Goal: Transaction & Acquisition: Purchase product/service

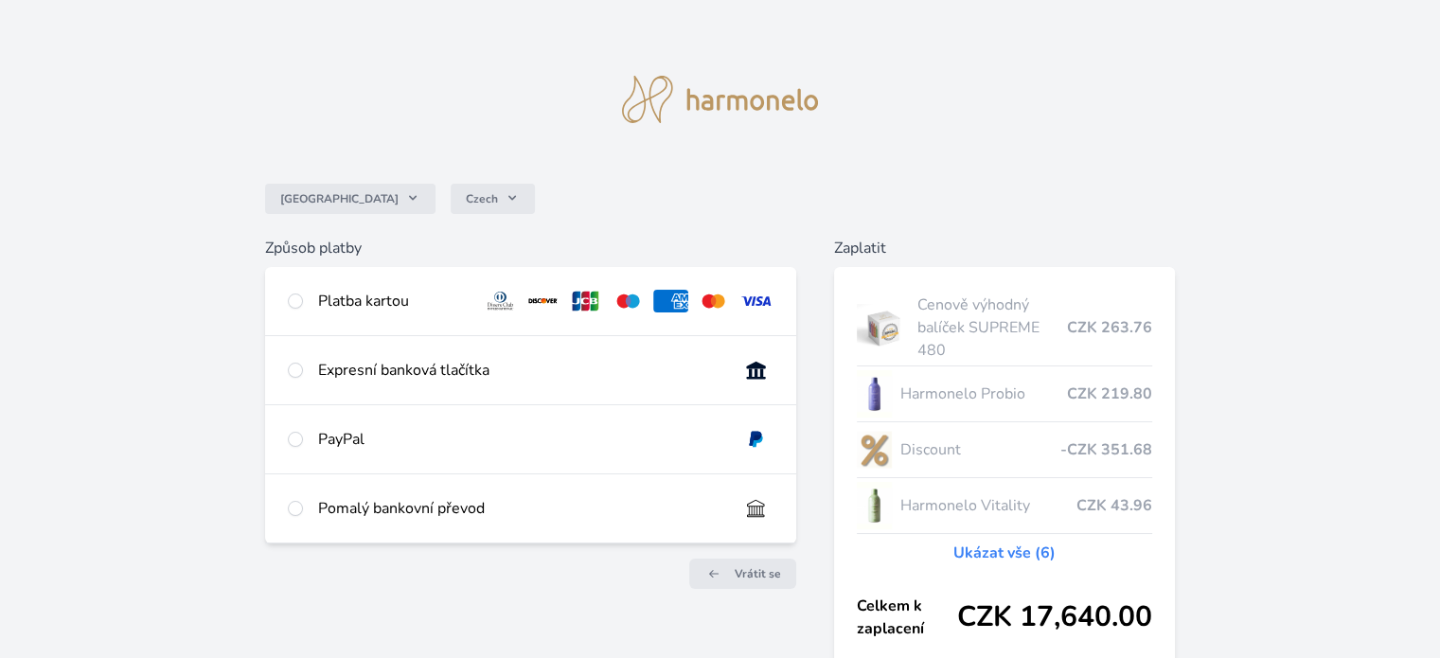
click at [353, 325] on div "Platba kartou" at bounding box center [530, 301] width 530 height 68
radio input "true"
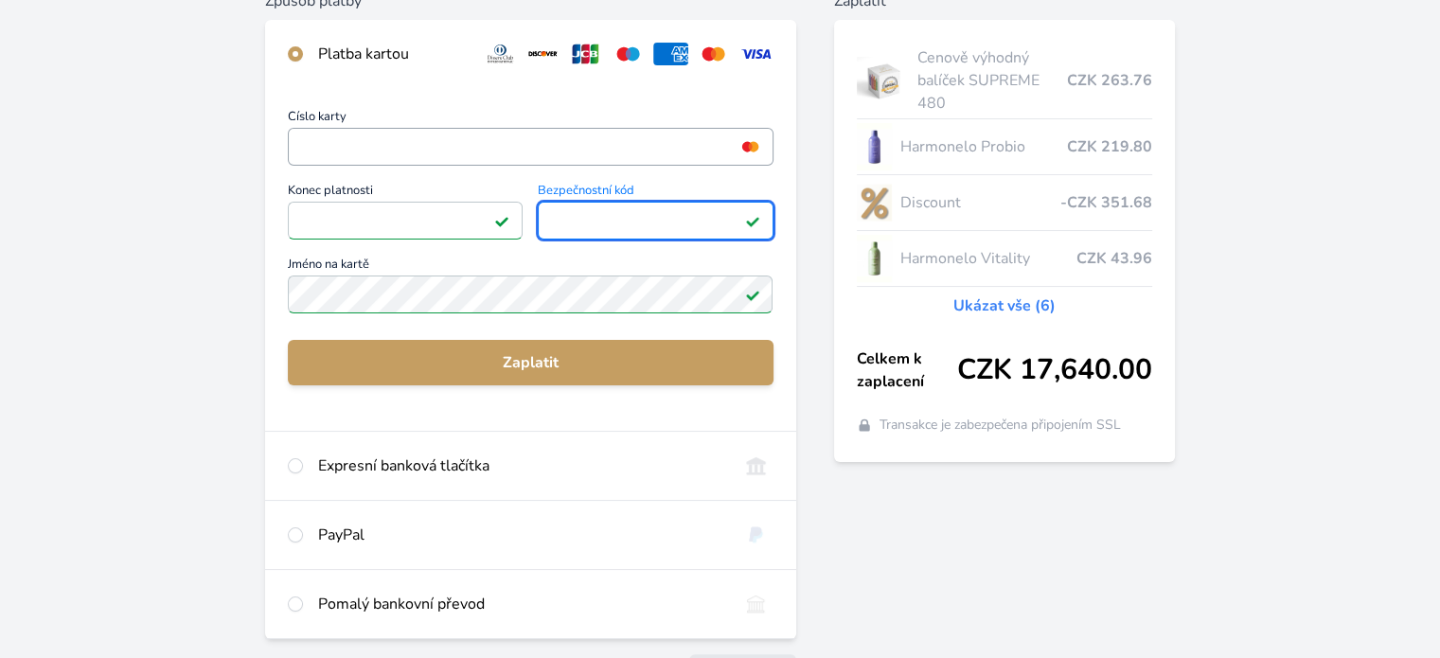
scroll to position [284, 0]
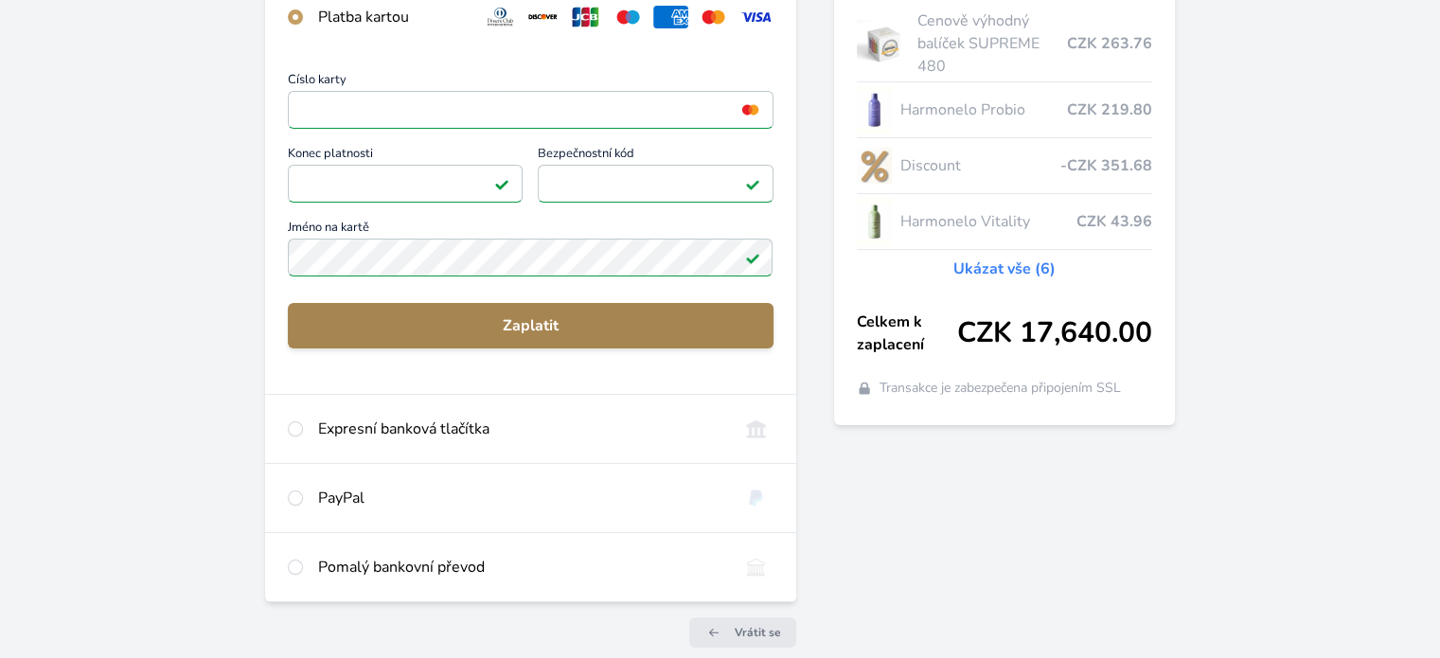
click at [469, 317] on span "Zaplatit" at bounding box center [530, 325] width 454 height 23
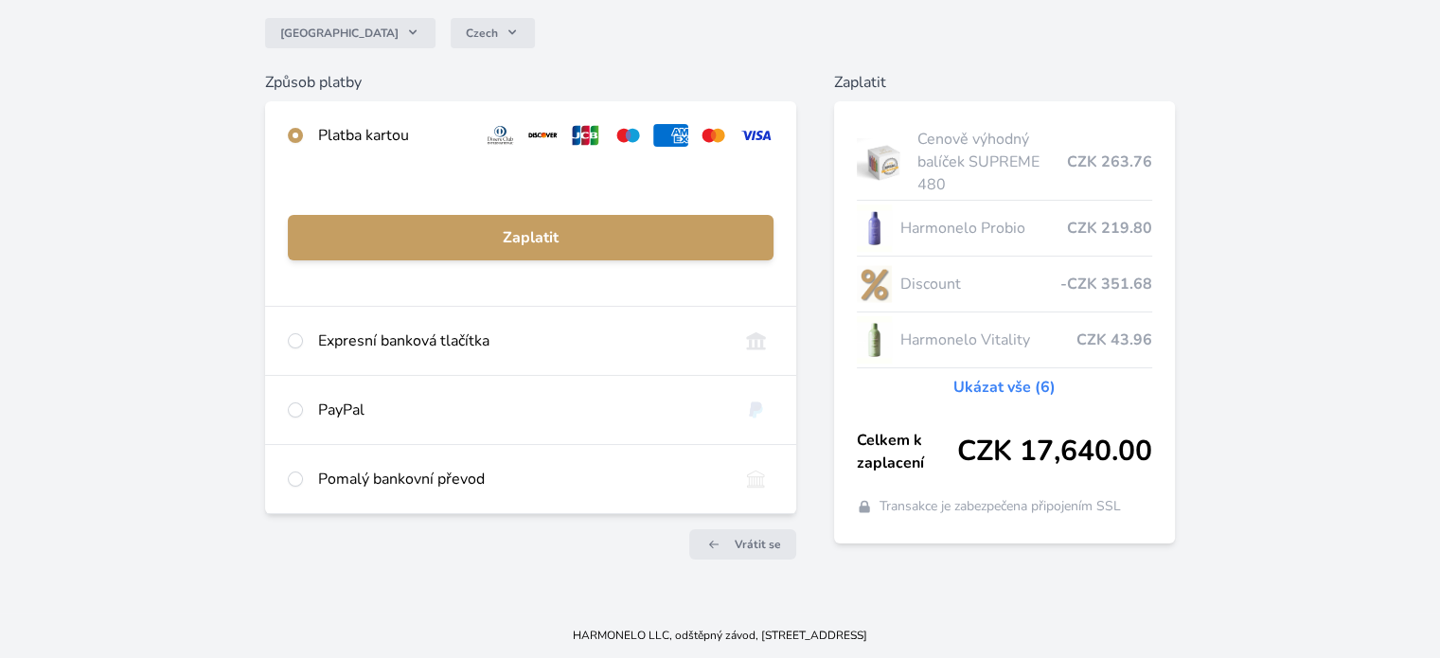
scroll to position [165, 0]
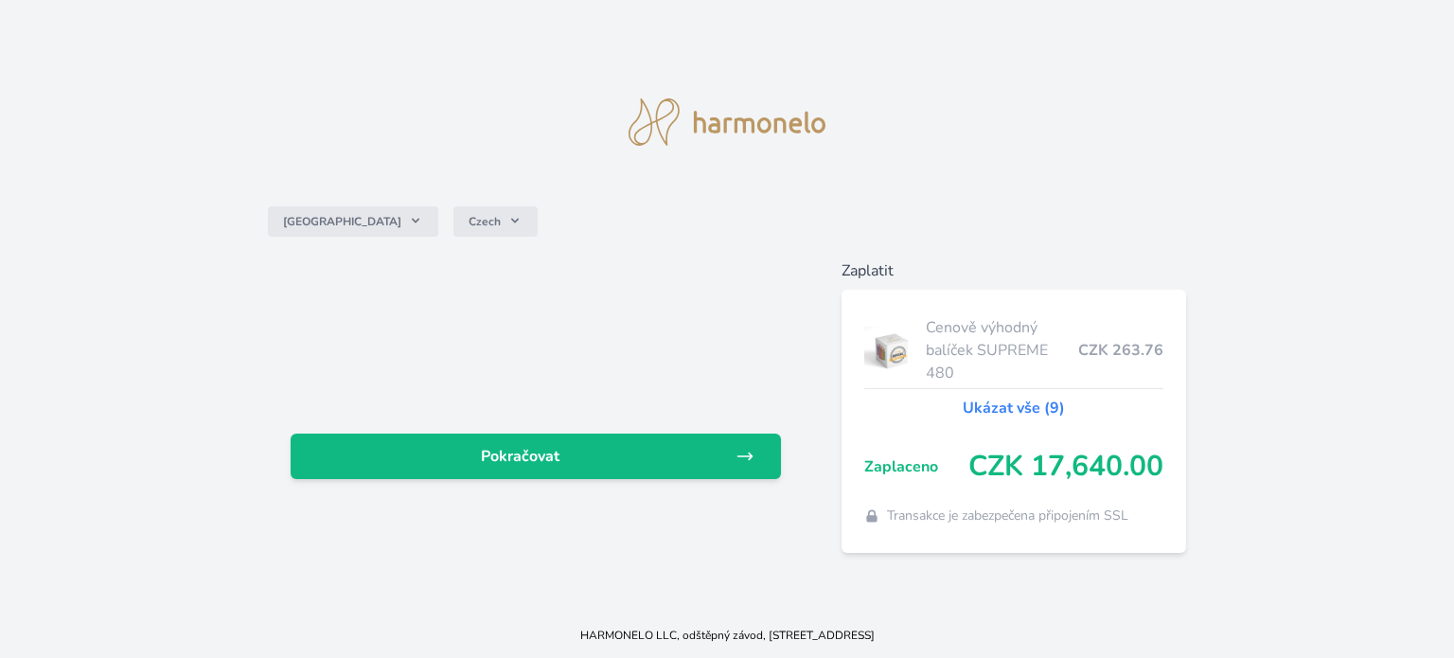
click at [870, 455] on span "Zaplaceno" at bounding box center [916, 466] width 104 height 23
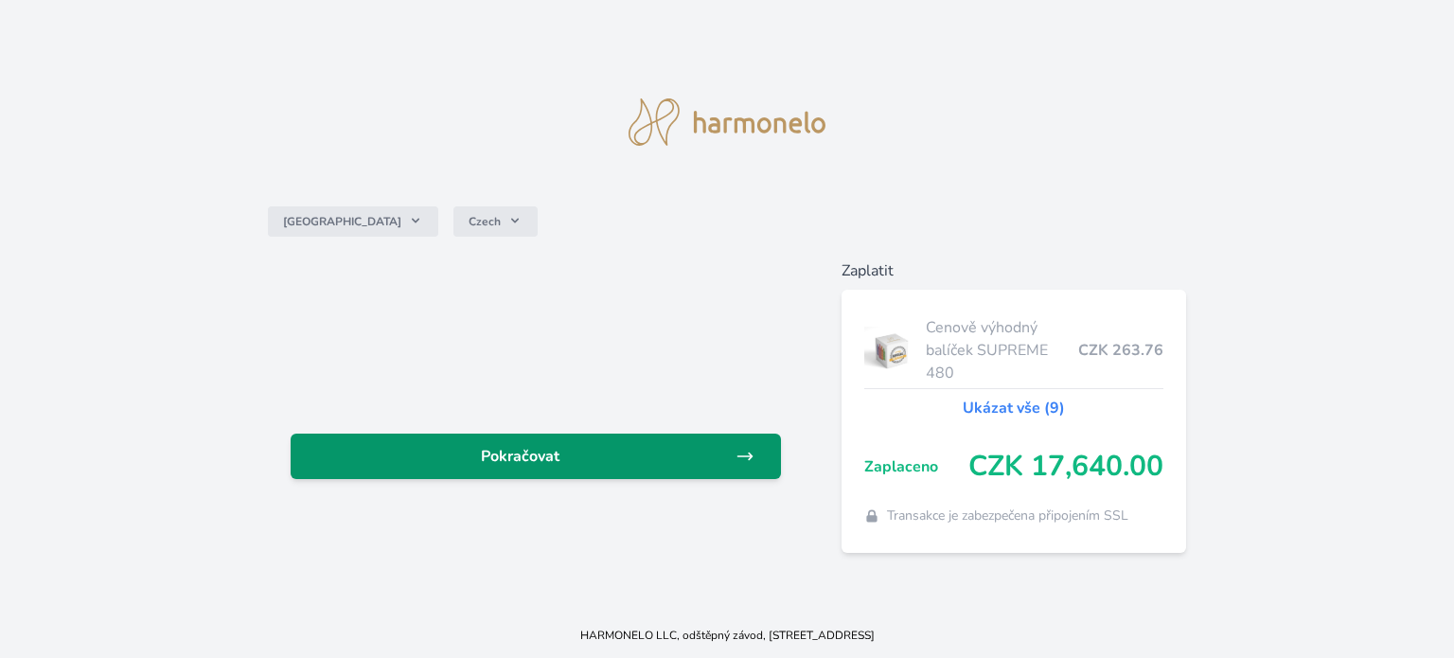
click at [715, 468] on span "Pokračovat" at bounding box center [521, 456] width 430 height 23
